Goal: Task Accomplishment & Management: Complete application form

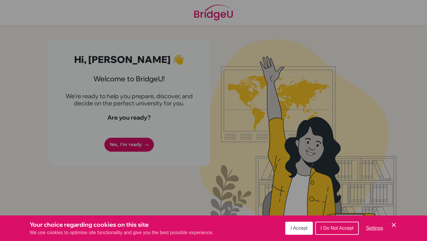
click at [303, 225] on button "I Accept" at bounding box center [299, 227] width 28 height 13
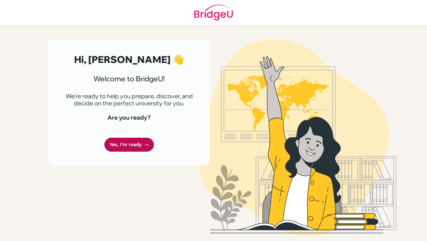
click at [119, 142] on link "Yes, I'm ready" at bounding box center [128, 144] width 49 height 14
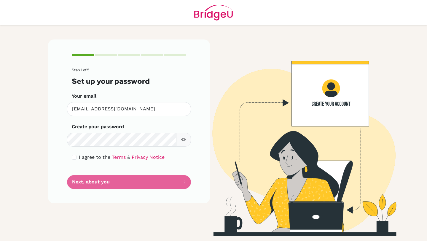
click at [180, 138] on button "button" at bounding box center [183, 139] width 15 height 14
click at [75, 156] on input "checkbox" at bounding box center [74, 157] width 5 height 5
checkbox input "true"
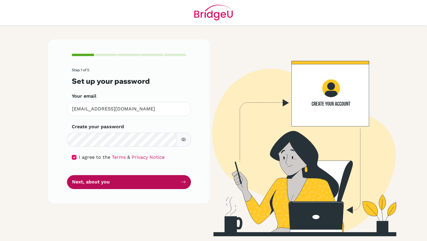
click at [102, 183] on button "Next, about you" at bounding box center [129, 182] width 124 height 14
